Goal: Find specific page/section: Find specific page/section

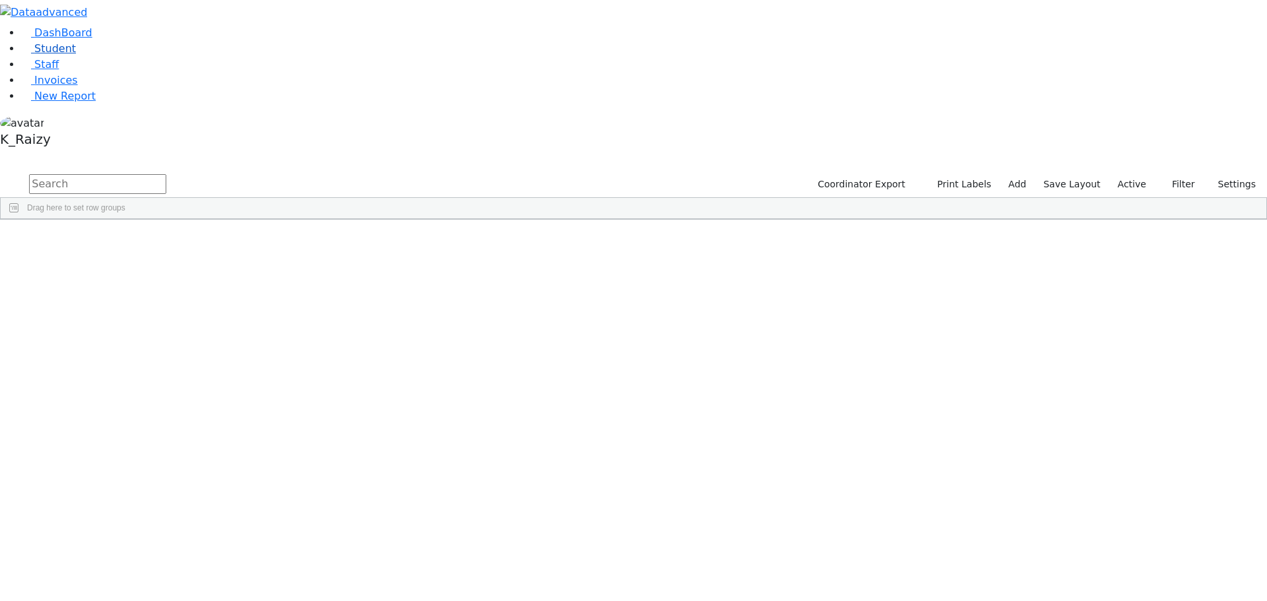
click at [55, 55] on link "Student" at bounding box center [48, 48] width 55 height 13
click at [68, 55] on link "Student" at bounding box center [48, 48] width 55 height 13
click at [1254, 292] on span "button" at bounding box center [1259, 297] width 11 height 11
click at [1150, 443] on span "Program Type" at bounding box center [1193, 447] width 113 height 9
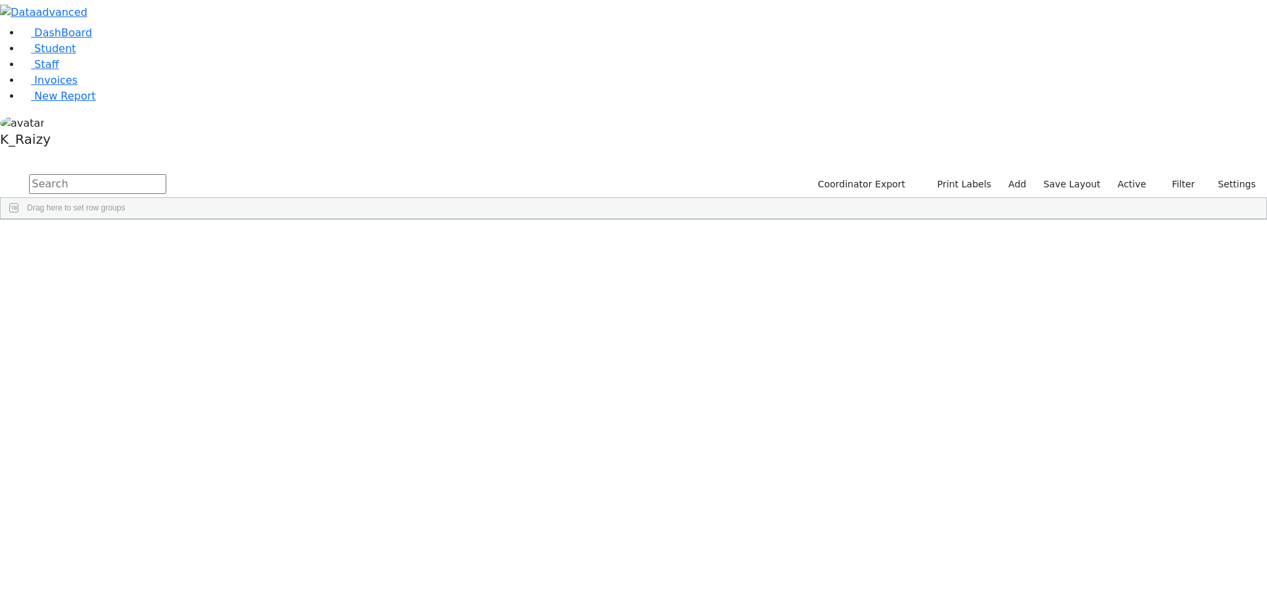
click at [1141, 327] on div "(Select All)" at bounding box center [1157, 331] width 38 height 9
click at [1143, 342] on div "Itinerant Boys" at bounding box center [1162, 346] width 48 height 9
click at [1139, 358] on div "Itinerant Girls" at bounding box center [1161, 362] width 47 height 9
click at [1169, 340] on div "Transportation" at bounding box center [1163, 344] width 51 height 9
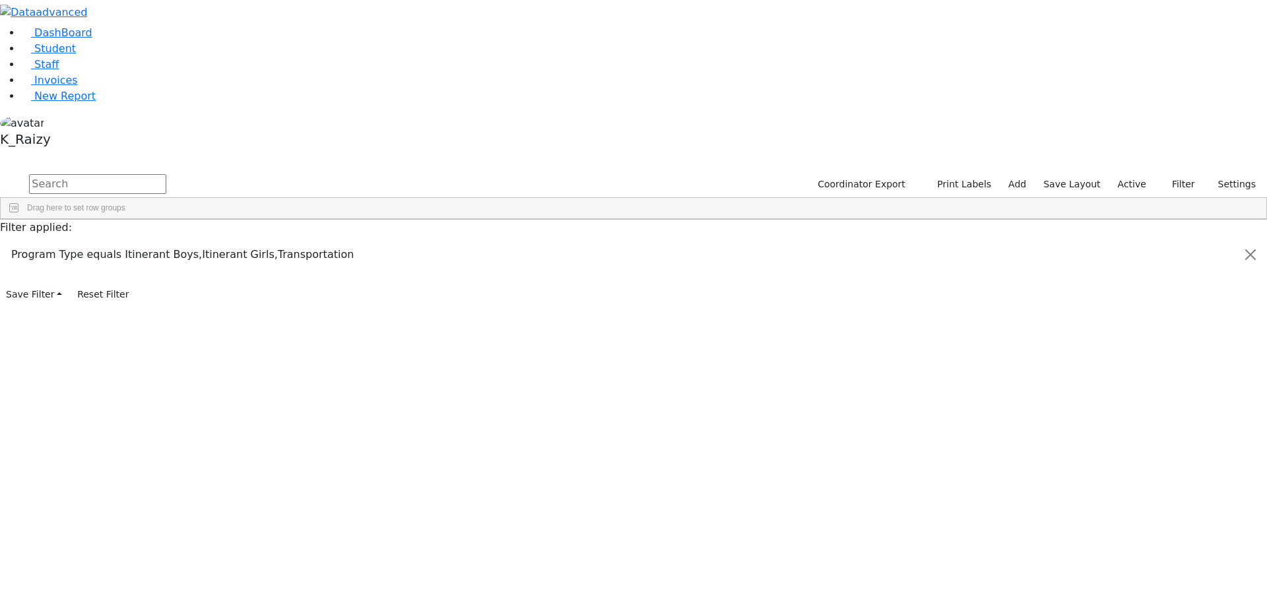
scroll to position [0, 0]
click at [1140, 306] on div "DOB" at bounding box center [1186, 316] width 131 height 21
click at [1141, 336] on div "Equals" at bounding box center [1186, 344] width 123 height 16
click at [991, 419] on span "In range" at bounding box center [976, 423] width 29 height 9
click at [1254, 235] on span "button" at bounding box center [1259, 240] width 11 height 11
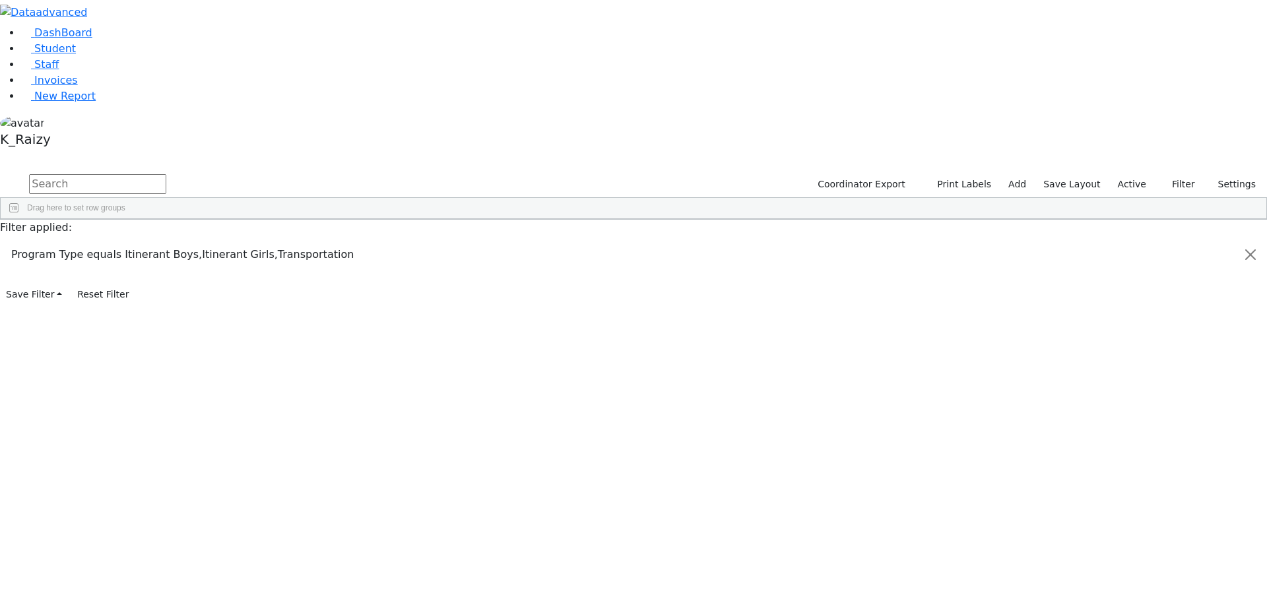
click at [1254, 235] on span "button" at bounding box center [1259, 240] width 11 height 11
